Goal: Task Accomplishment & Management: Manage account settings

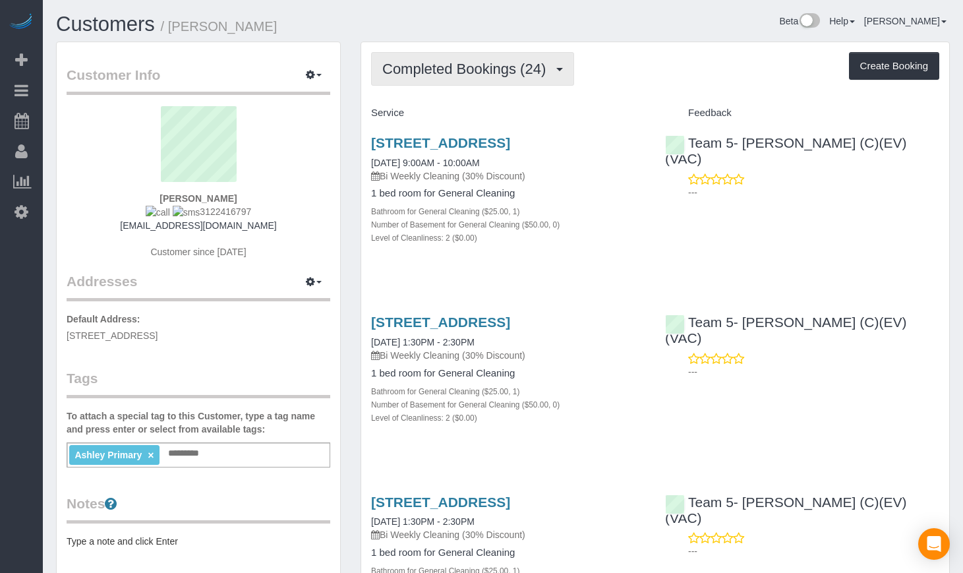
click at [530, 80] on button "Completed Bookings (24)" at bounding box center [472, 69] width 203 height 34
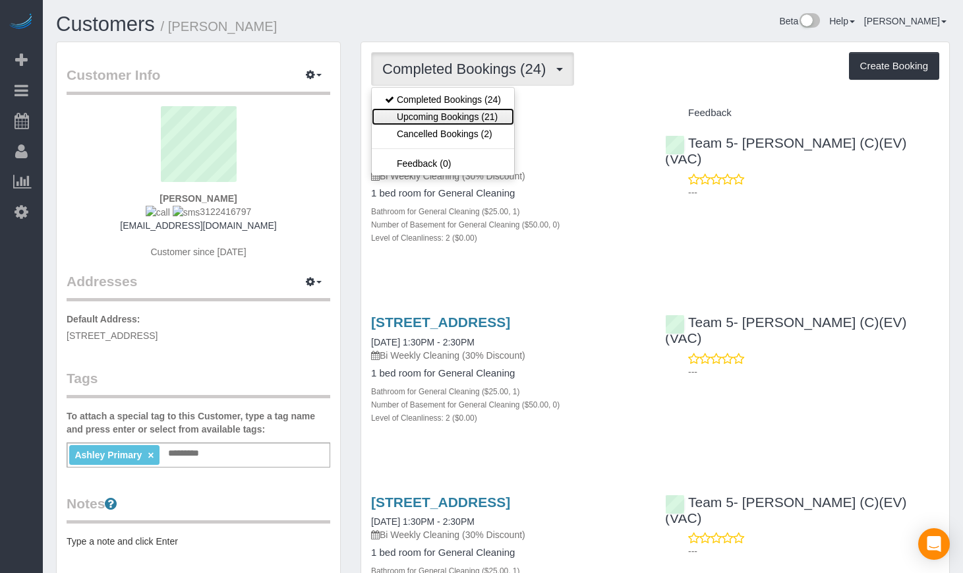
click at [471, 114] on link "Upcoming Bookings (21)" at bounding box center [443, 116] width 142 height 17
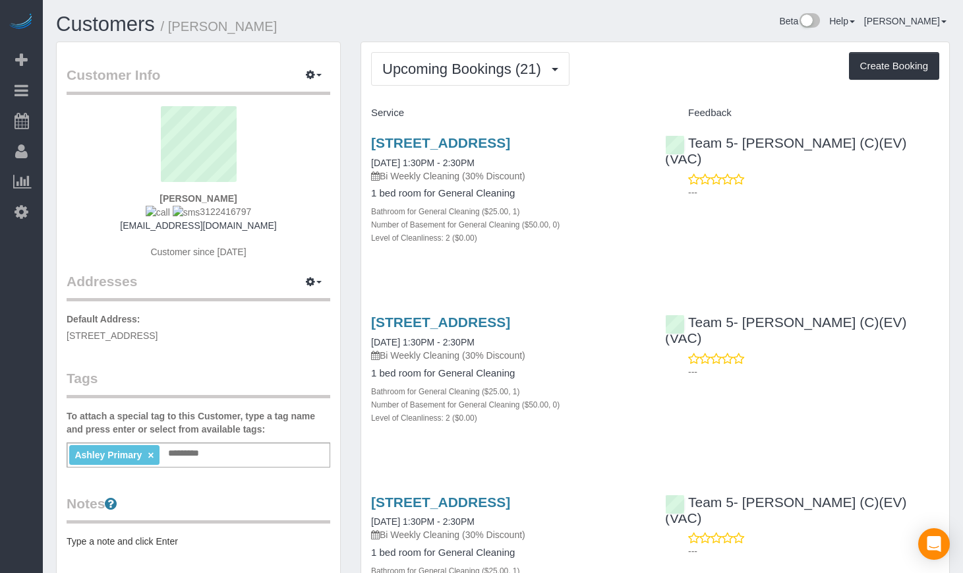
drag, startPoint x: 272, startPoint y: 29, endPoint x: 171, endPoint y: 38, distance: 101.3
click at [171, 38] on div "Customers / [PERSON_NAME]" at bounding box center [274, 27] width 457 height 28
copy small "[PERSON_NAME]"
click at [442, 136] on link "[STREET_ADDRESS]" at bounding box center [440, 142] width 139 height 15
click at [125, 18] on link "Customers" at bounding box center [105, 24] width 99 height 23
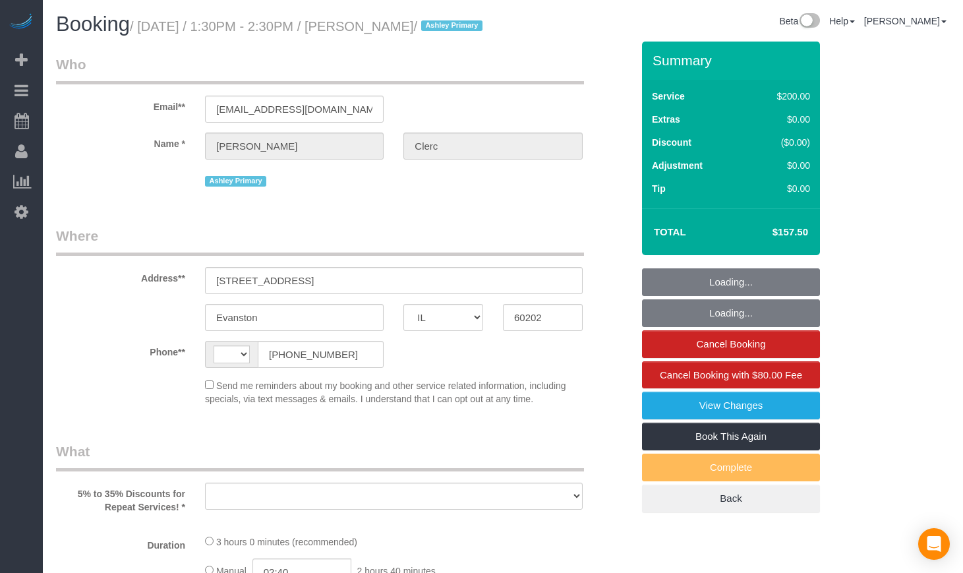
select select "IL"
select select "512"
select select "2"
select select "string:US"
select select "object:742"
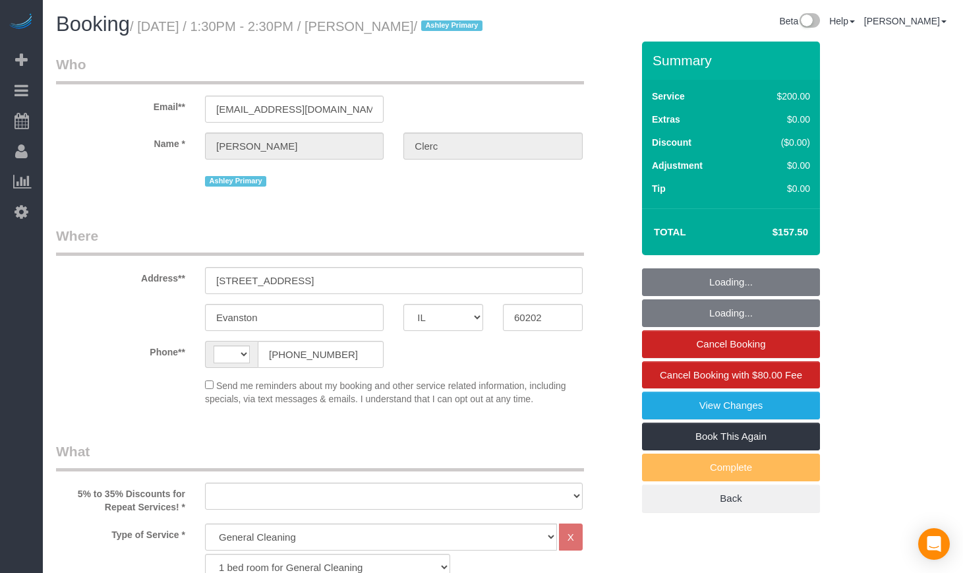
select select "string:fspay-20791b27-d8aa-4f4e-9977-b301af0ca6ac"
select select "number:1"
select select "number:63"
select select "number:139"
select select "number:106"
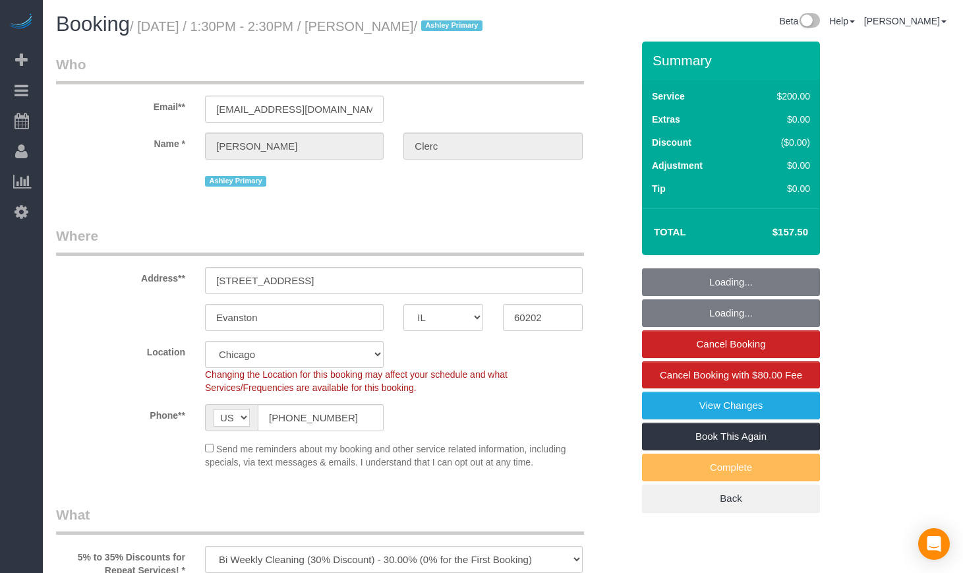
select select "2"
select select "object:1140"
